Goal: Information Seeking & Learning: Check status

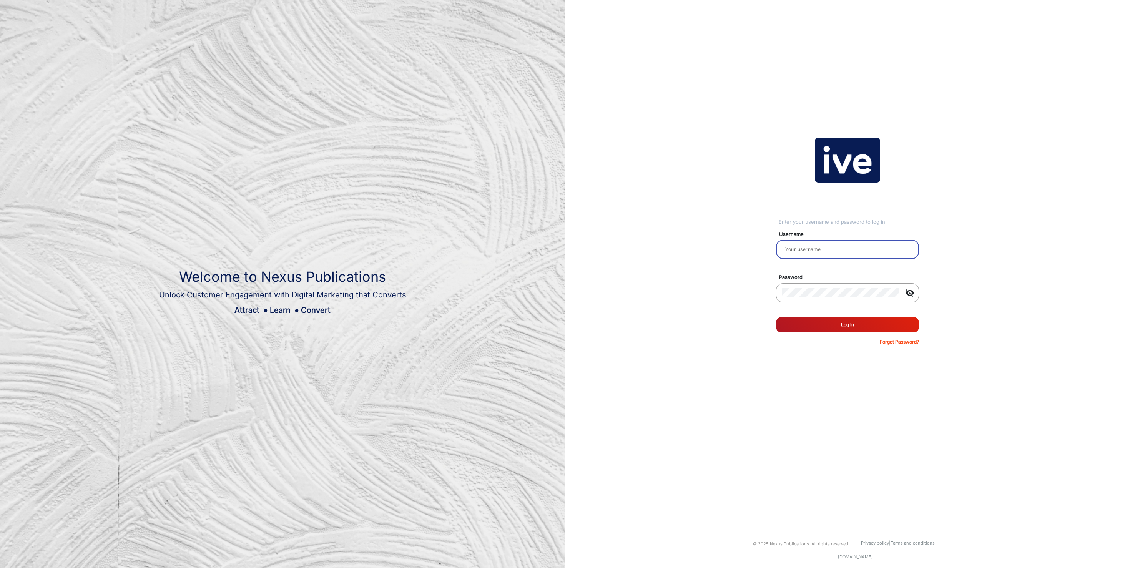
click at [840, 246] on input "email" at bounding box center [847, 249] width 131 height 9
click at [813, 251] on input "email" at bounding box center [847, 249] width 131 height 9
type input "[PERSON_NAME]"
click at [867, 327] on button "Log In" at bounding box center [847, 324] width 143 height 15
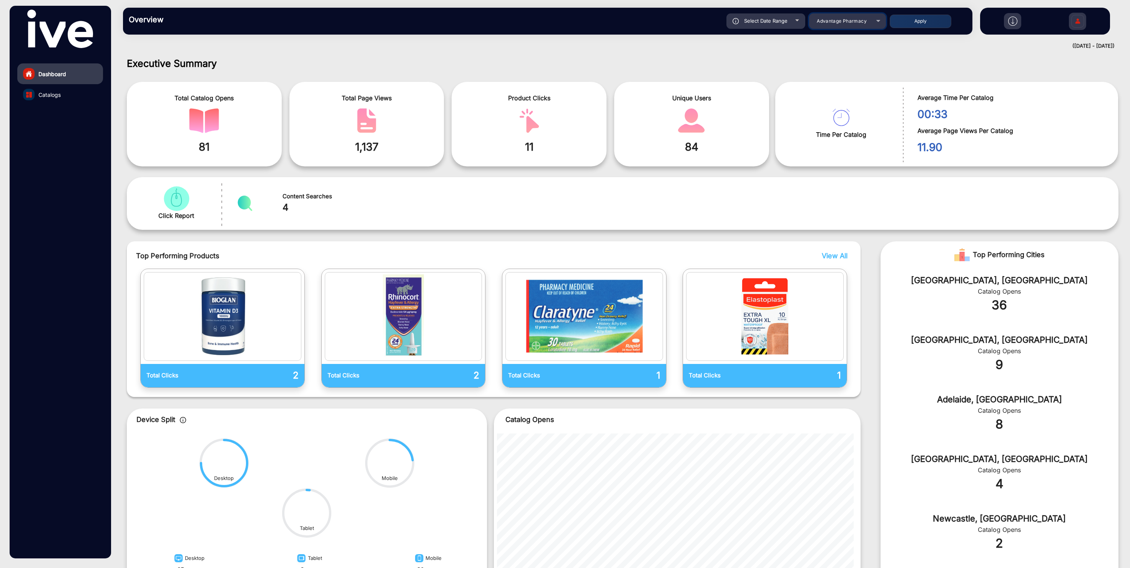
click at [853, 22] on span "Advantage Pharmacy" at bounding box center [842, 21] width 50 height 6
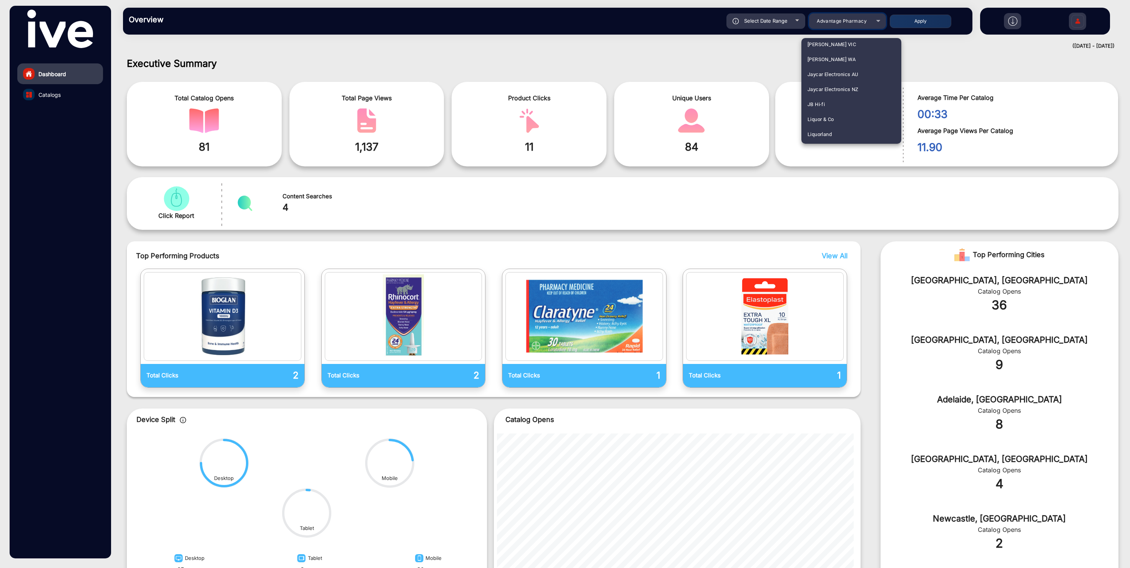
scroll to position [744, 0]
click at [839, 97] on mat-option "JB Hi-fi" at bounding box center [852, 98] width 100 height 15
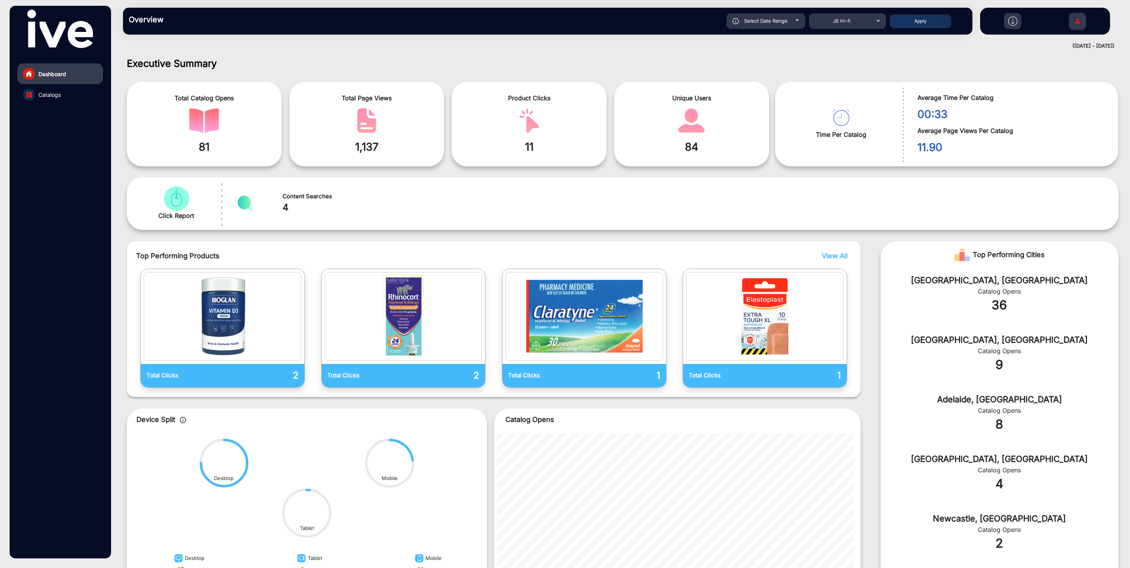
click at [776, 23] on span "Select Date Range" at bounding box center [765, 21] width 43 height 6
type input "[DATE]"
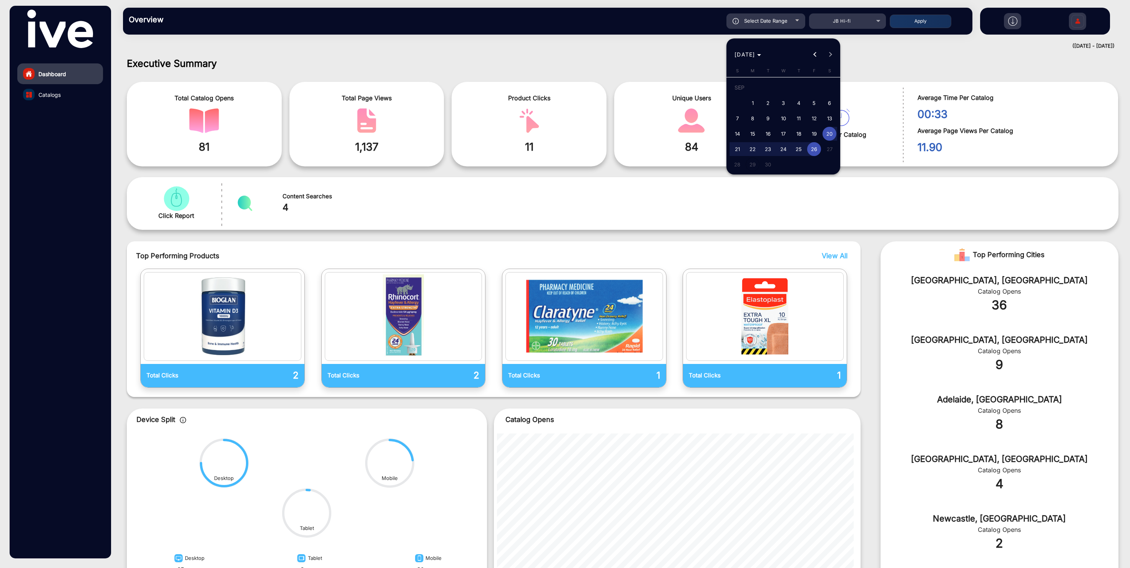
click at [801, 130] on span "18" at bounding box center [799, 134] width 14 height 14
type input "[DATE]"
click at [817, 151] on span "26" at bounding box center [814, 149] width 14 height 14
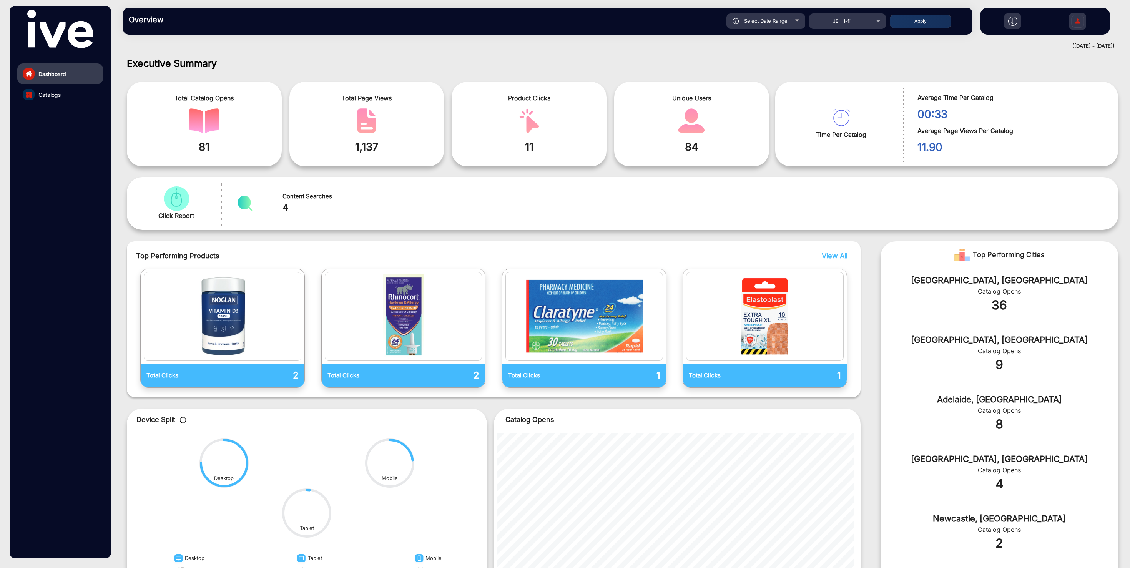
type input "[DATE]"
click at [925, 23] on button "Apply" at bounding box center [921, 21] width 62 height 13
type input "[DATE]"
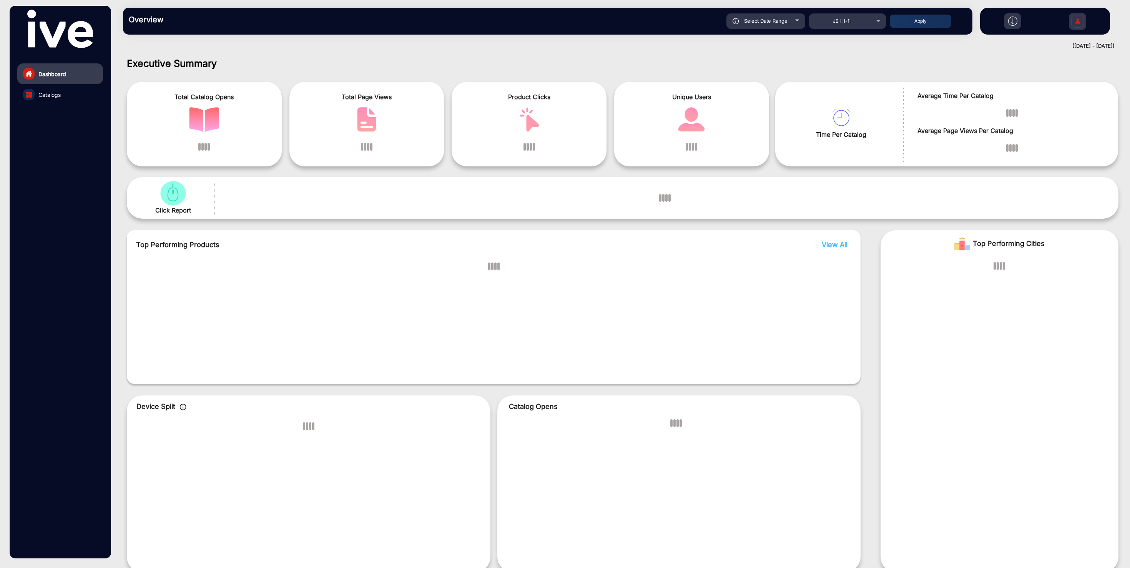
scroll to position [6, 0]
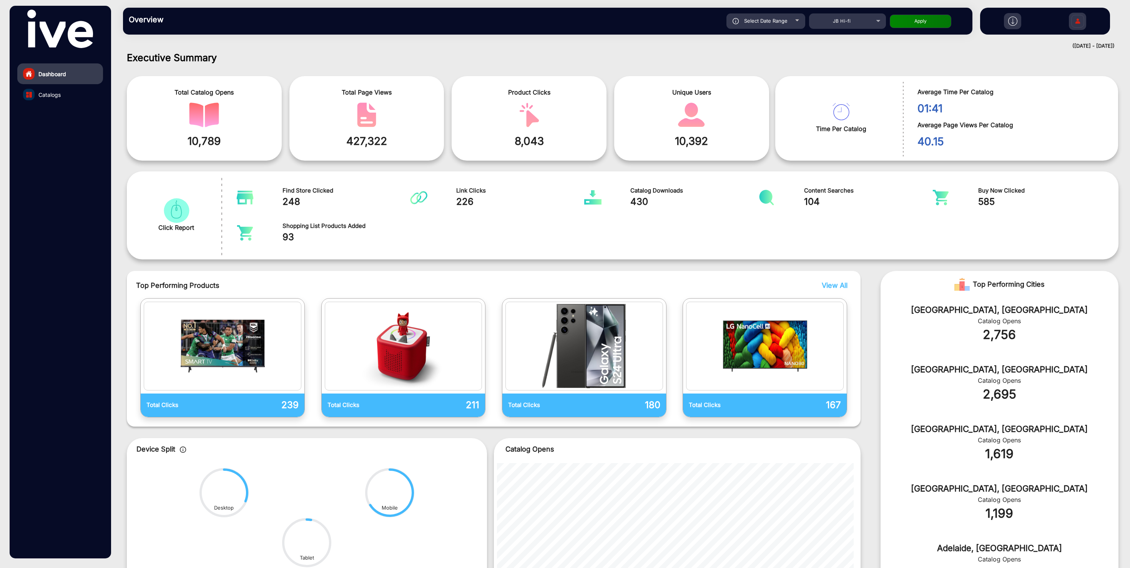
click at [835, 289] on span "View All" at bounding box center [835, 285] width 26 height 8
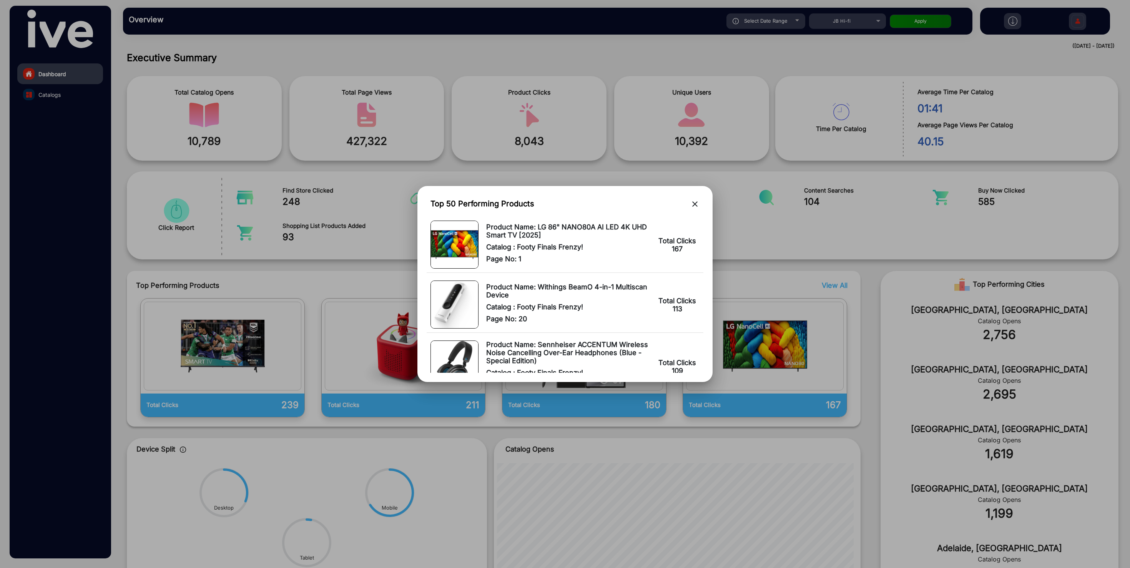
scroll to position [195, 0]
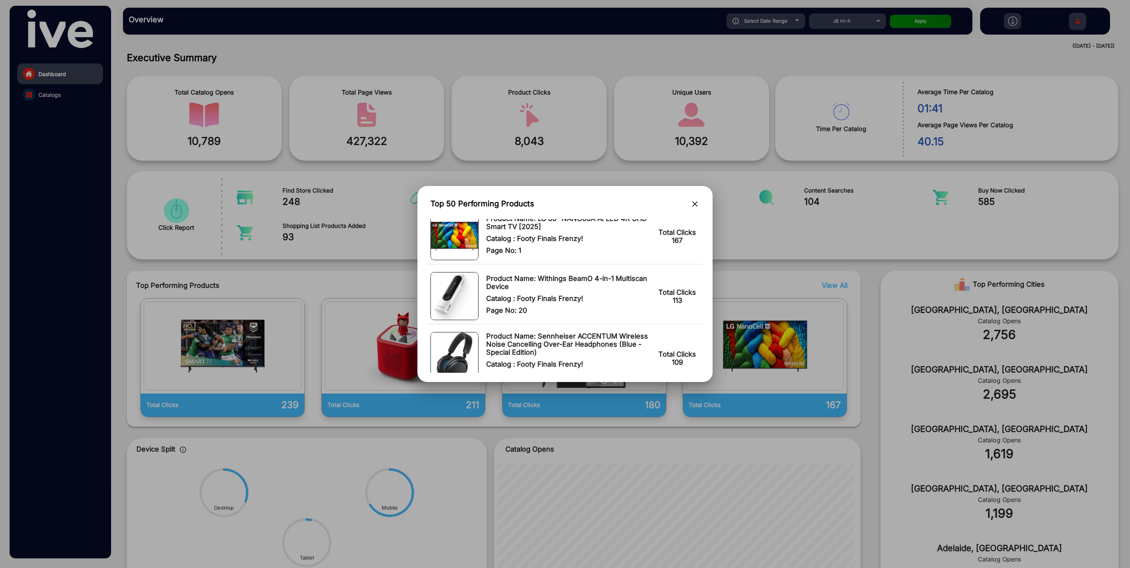
click at [53, 94] on div at bounding box center [565, 284] width 1130 height 568
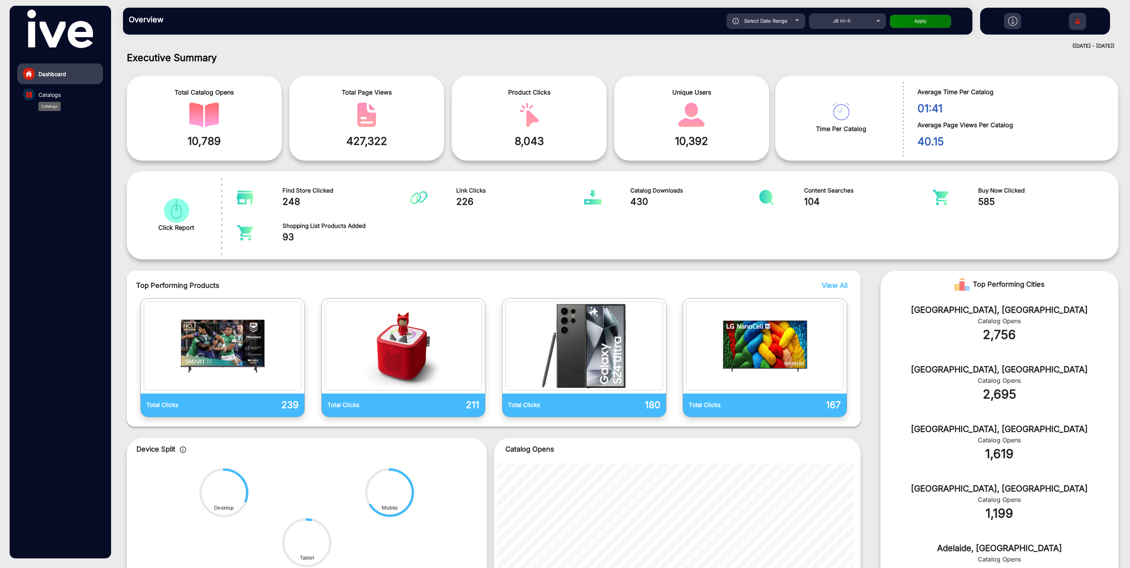
click at [53, 96] on span "Catalogs" at bounding box center [49, 95] width 22 height 8
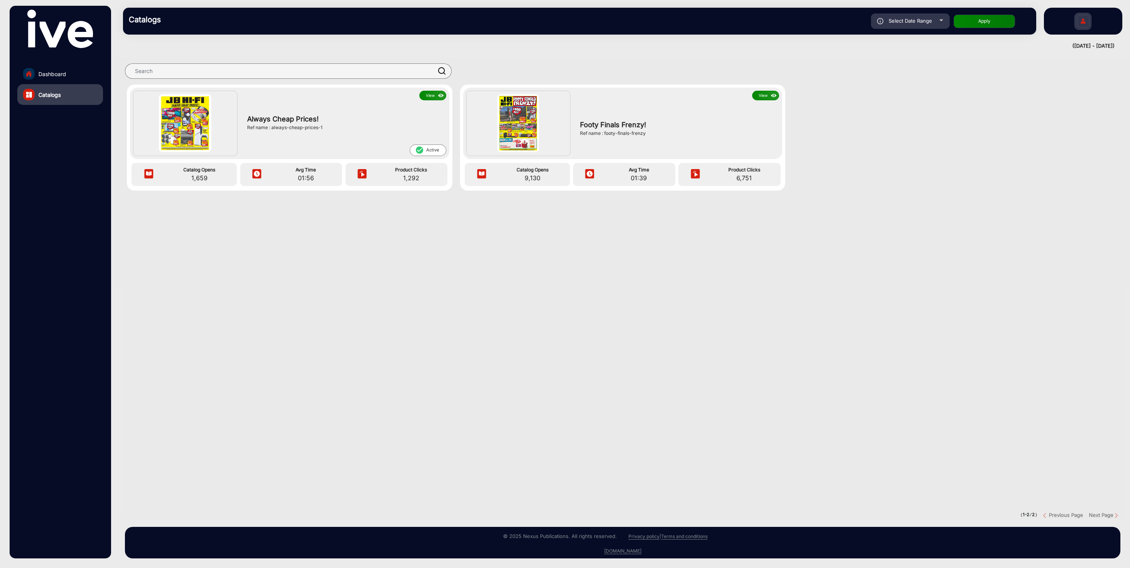
click at [432, 95] on button "View" at bounding box center [432, 96] width 27 height 10
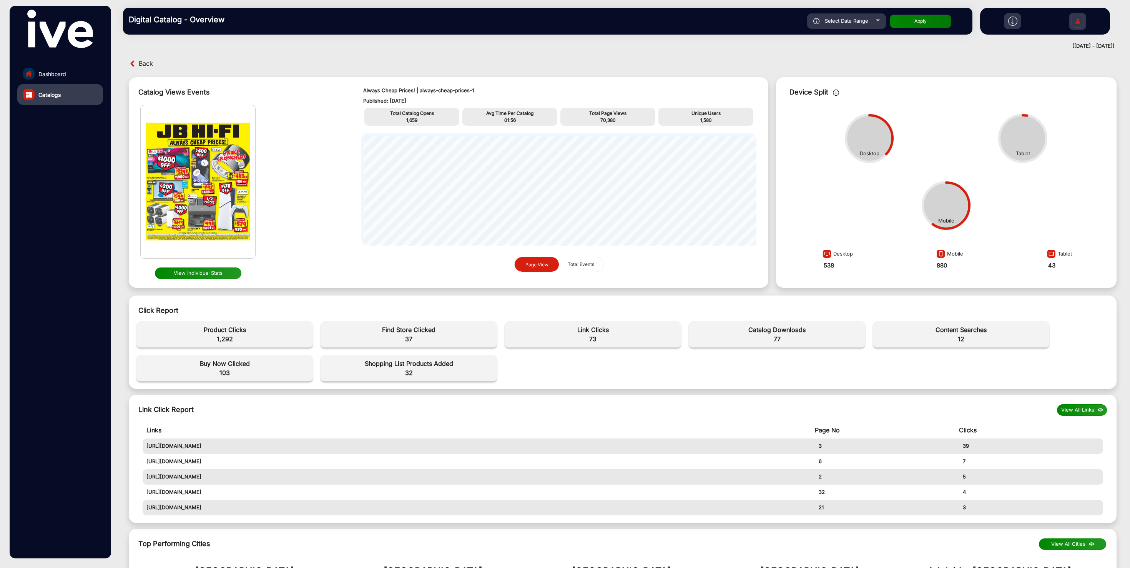
click at [213, 275] on button "View Individual Stats" at bounding box center [198, 274] width 87 height 12
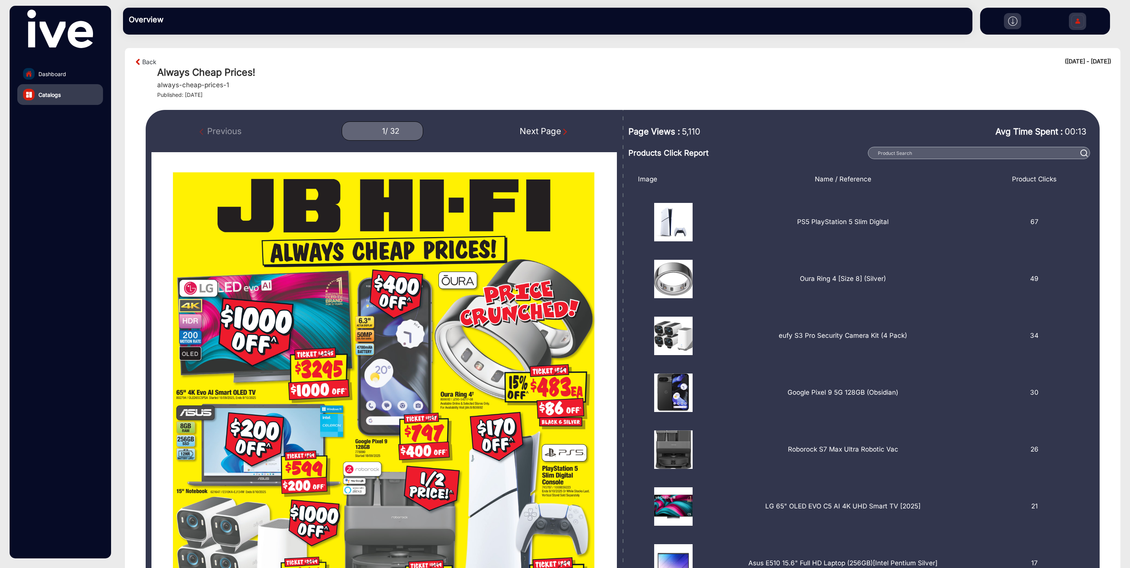
click at [553, 134] on div "Next Page" at bounding box center [544, 131] width 49 height 13
type input "2"
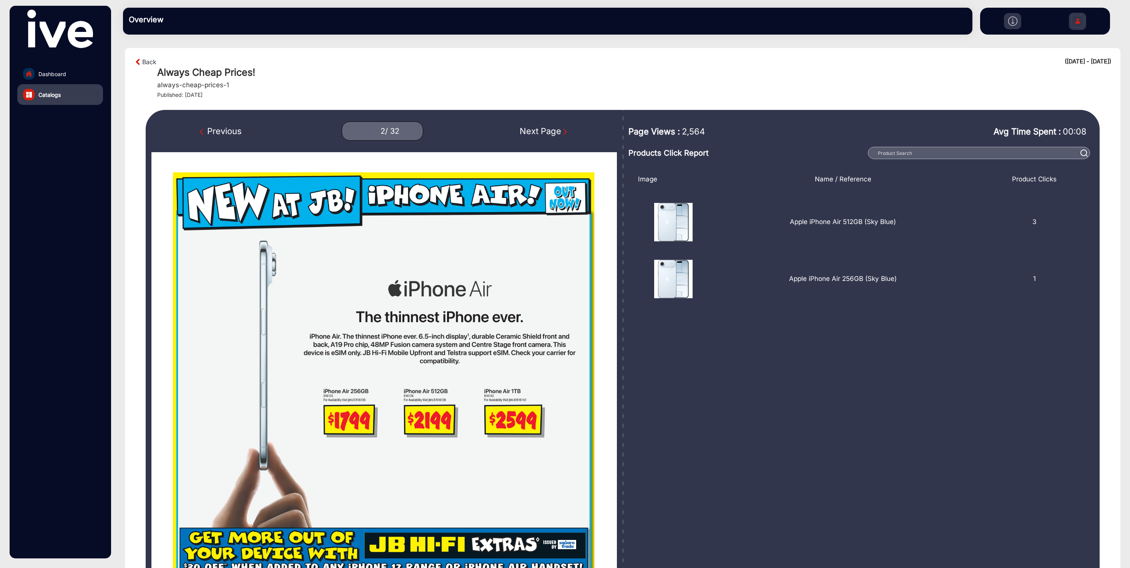
click at [67, 73] on link "Dashboard" at bounding box center [60, 73] width 86 height 21
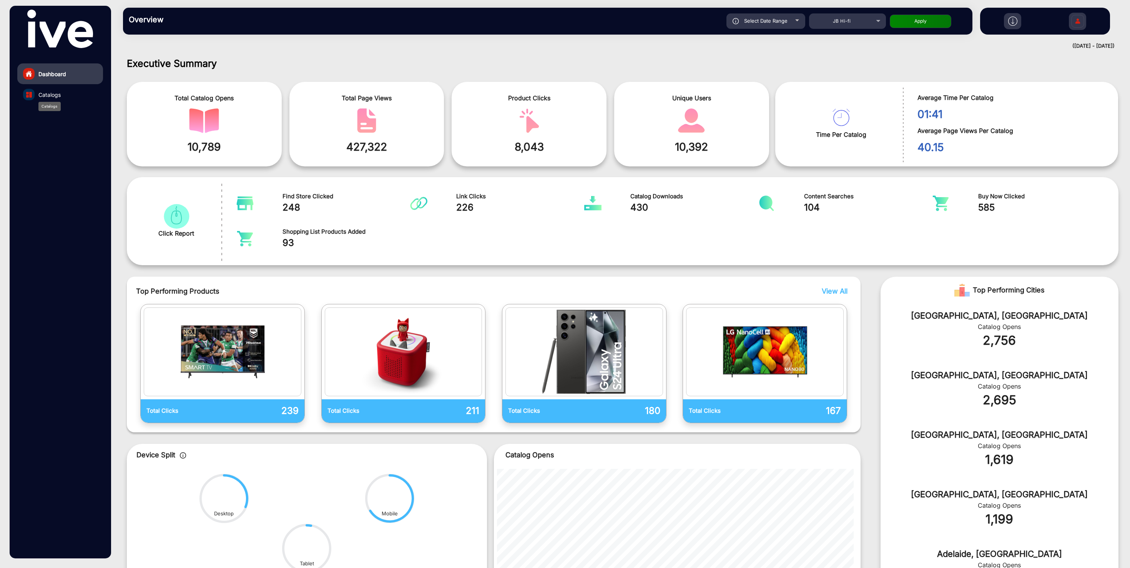
click at [58, 96] on span "Catalogs" at bounding box center [49, 95] width 22 height 8
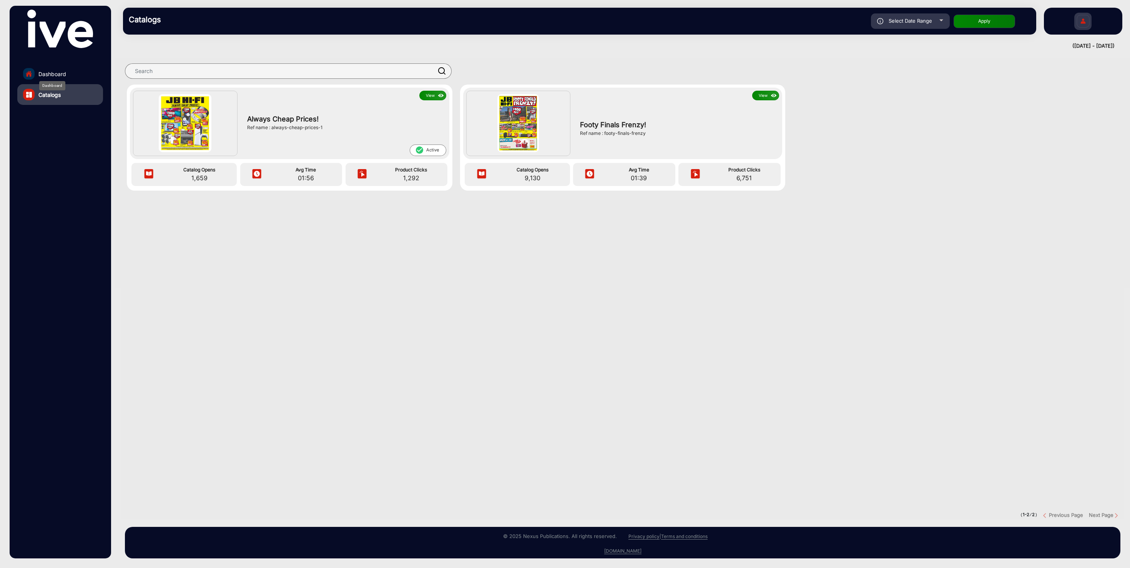
click at [58, 75] on span "Dashboard" at bounding box center [52, 74] width 28 height 8
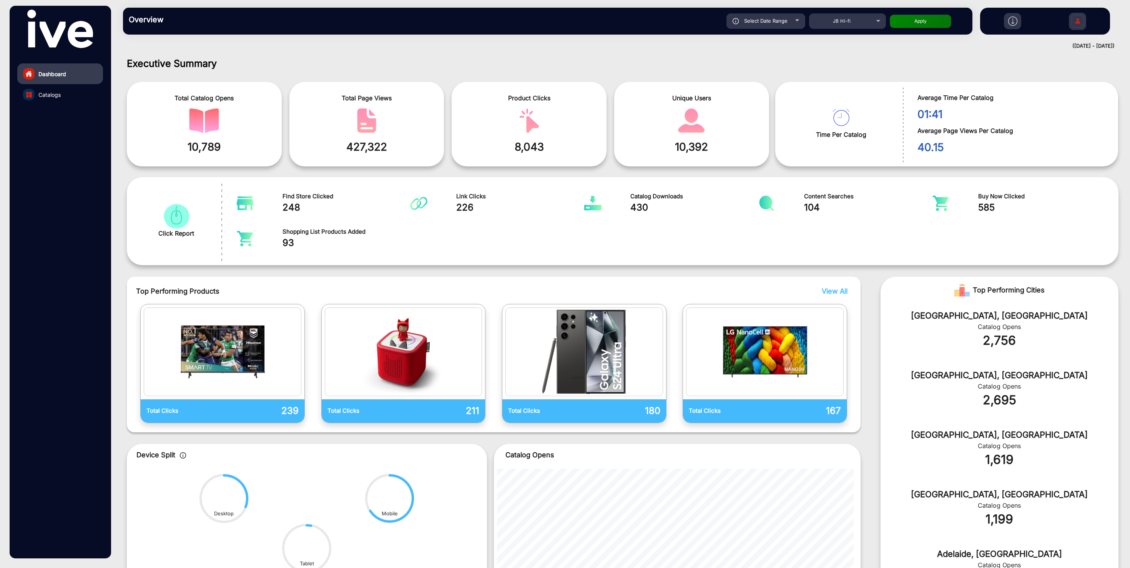
click at [62, 102] on link "Catalogs" at bounding box center [60, 94] width 86 height 21
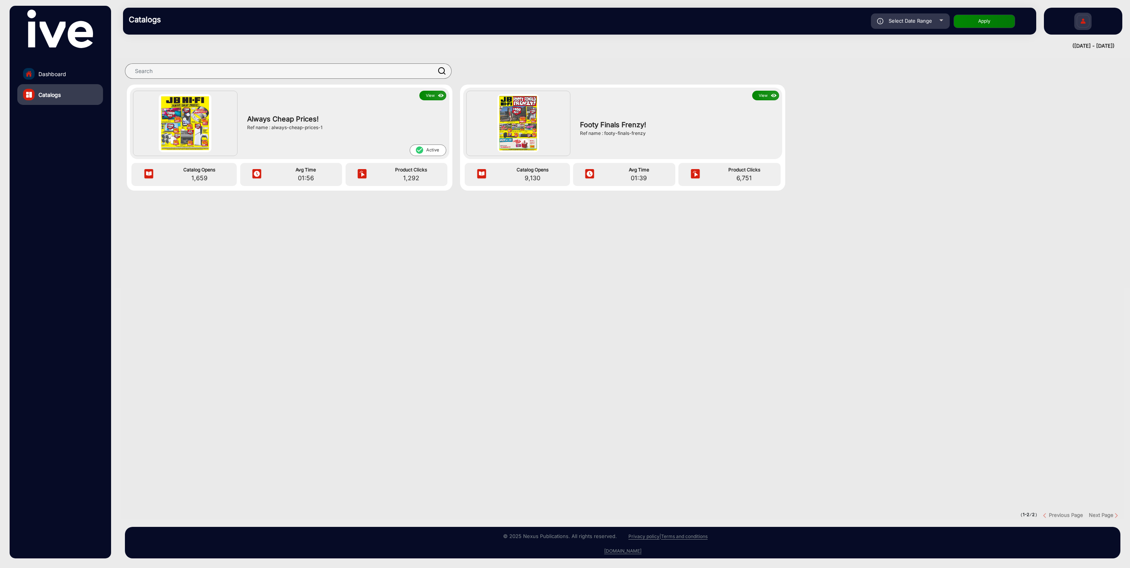
click at [197, 123] on img at bounding box center [185, 123] width 53 height 58
click at [428, 96] on button "View" at bounding box center [432, 96] width 27 height 10
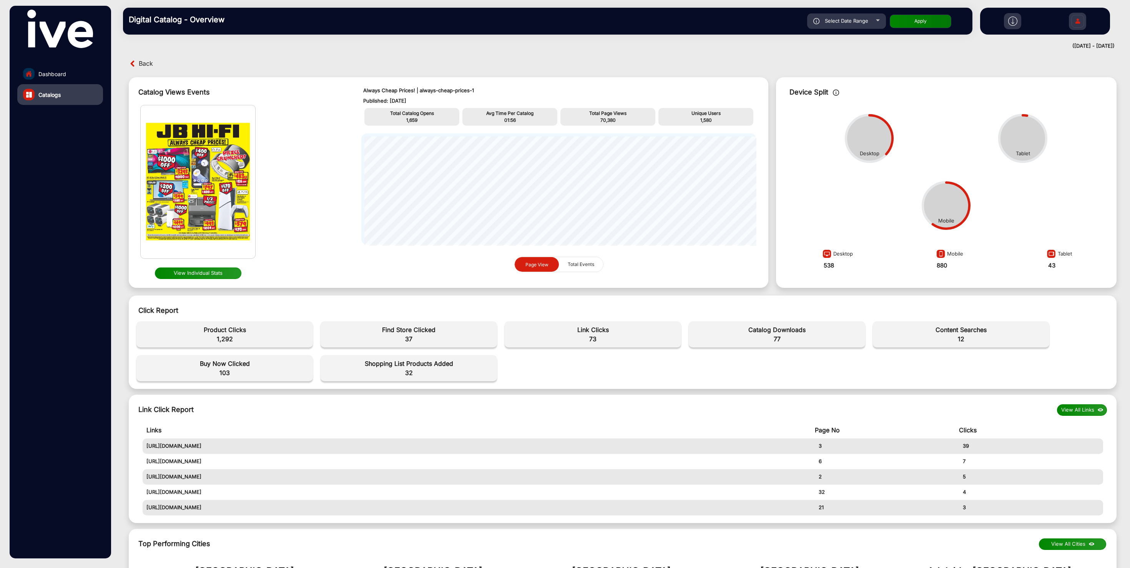
click at [225, 276] on button "View Individual Stats" at bounding box center [198, 274] width 87 height 12
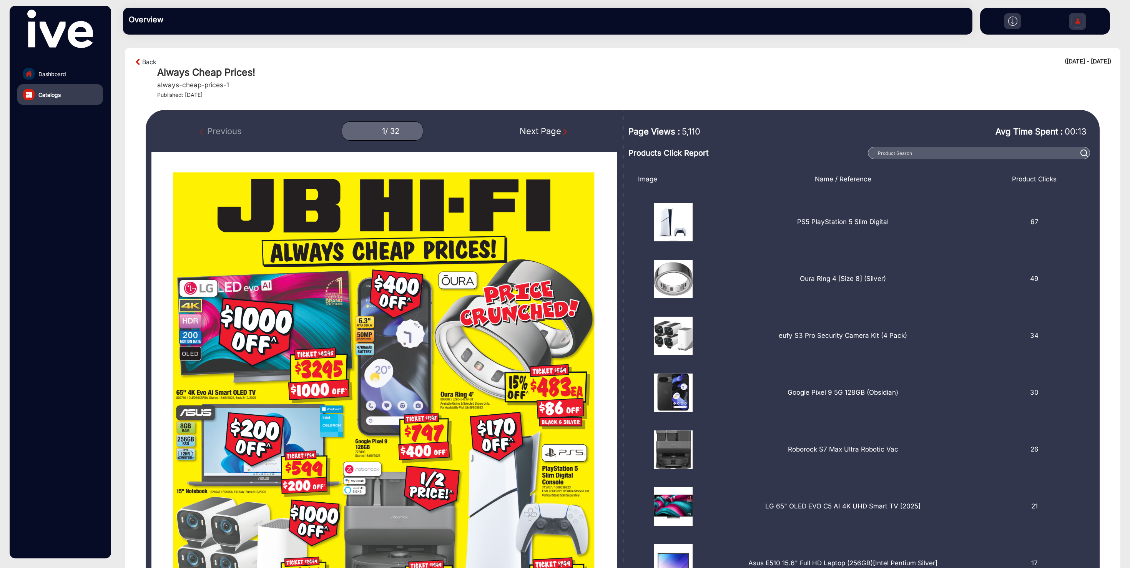
click at [70, 73] on link "Dashboard" at bounding box center [60, 73] width 86 height 21
